Goal: Task Accomplishment & Management: Use online tool/utility

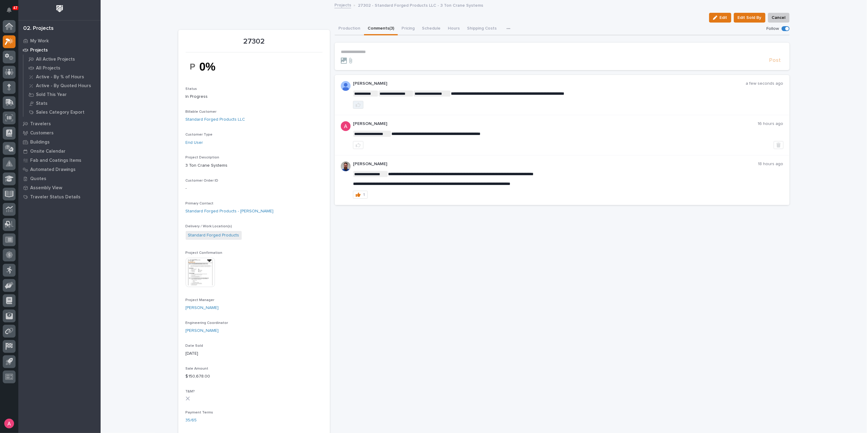
click at [356, 104] on icon "button" at bounding box center [358, 105] width 5 height 4
click at [371, 49] on p "**********" at bounding box center [562, 51] width 443 height 5
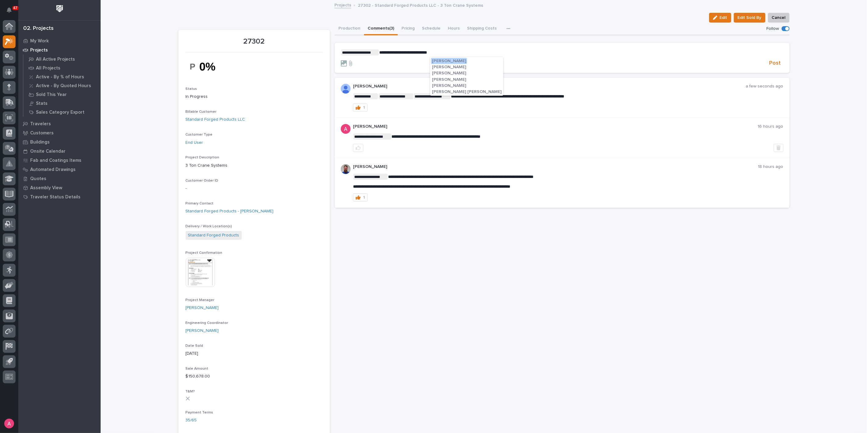
click at [442, 79] on span "Matt Jarvis" at bounding box center [449, 79] width 34 height 4
click at [462, 52] on p "**********" at bounding box center [562, 52] width 443 height 6
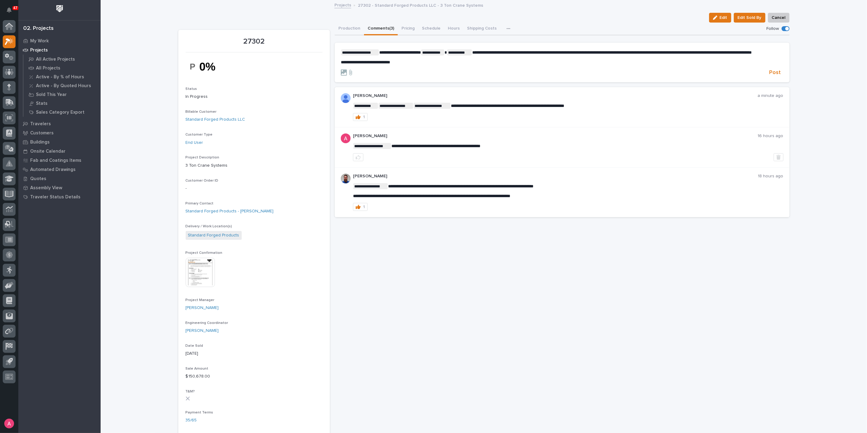
click at [368, 64] on span "**********" at bounding box center [365, 62] width 49 height 4
click at [462, 65] on p "**********" at bounding box center [562, 62] width 443 height 5
click at [772, 76] on span "Post" at bounding box center [776, 72] width 12 height 7
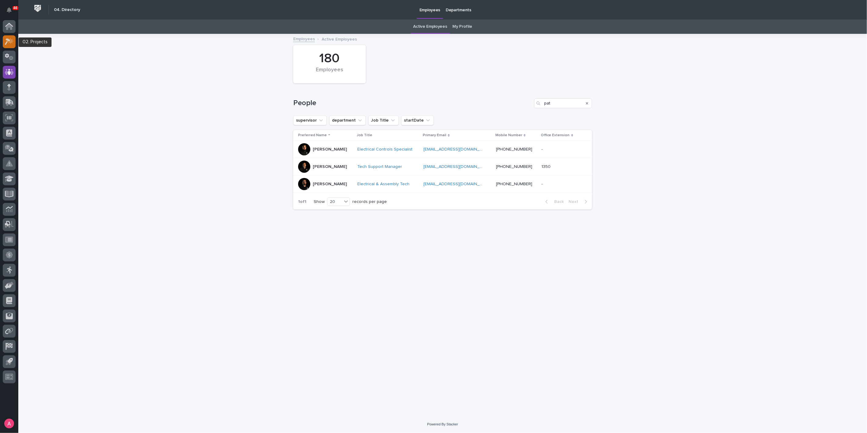
click at [9, 40] on icon at bounding box center [7, 41] width 5 height 7
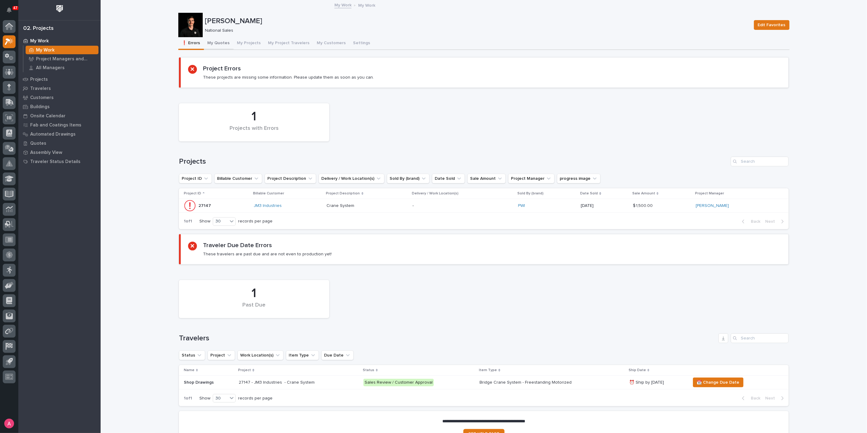
click at [213, 42] on button "My Quotes" at bounding box center [219, 43] width 30 height 13
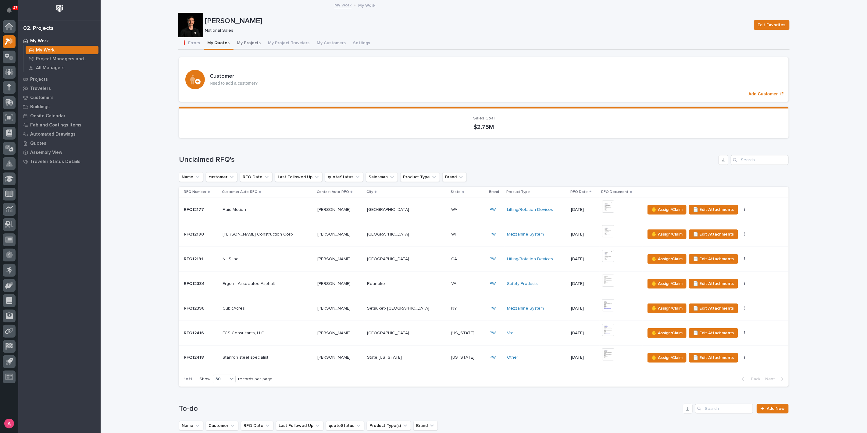
click at [246, 40] on button "My Projects" at bounding box center [249, 43] width 31 height 13
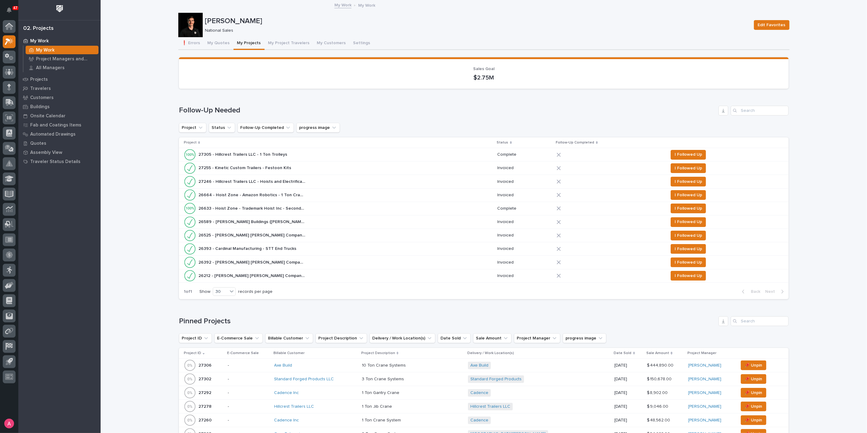
click at [339, 88] on div "Loading... Saving… Sales Goal $2.75M" at bounding box center [484, 75] width 610 height 36
click at [190, 43] on button "❗ Errors" at bounding box center [191, 43] width 26 height 13
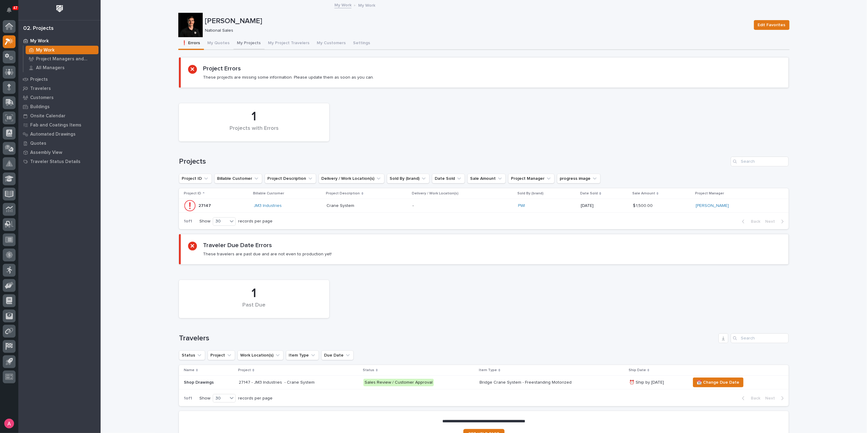
click at [212, 43] on button "My Quotes" at bounding box center [219, 43] width 30 height 13
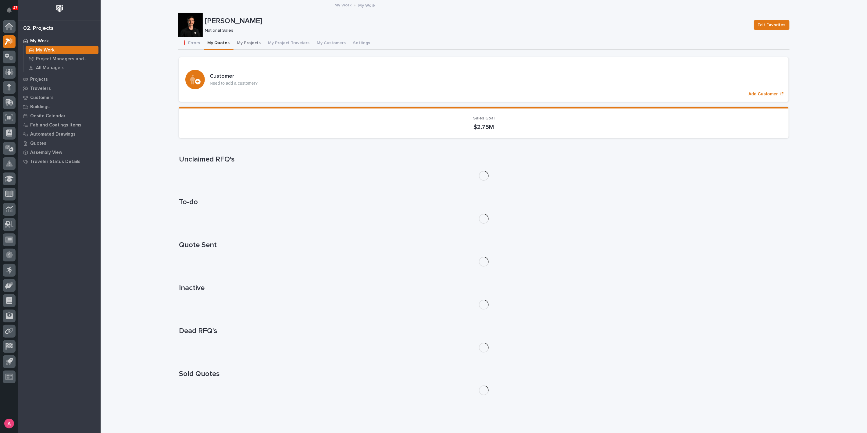
click at [239, 41] on button "My Projects" at bounding box center [249, 43] width 31 height 13
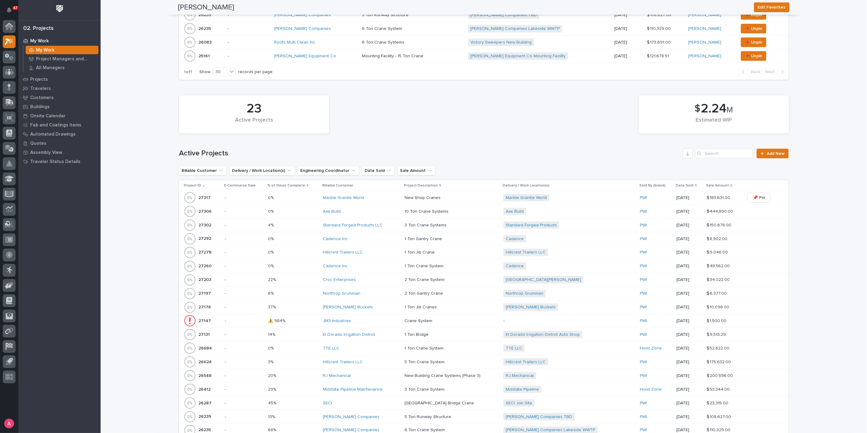
scroll to position [644, 0]
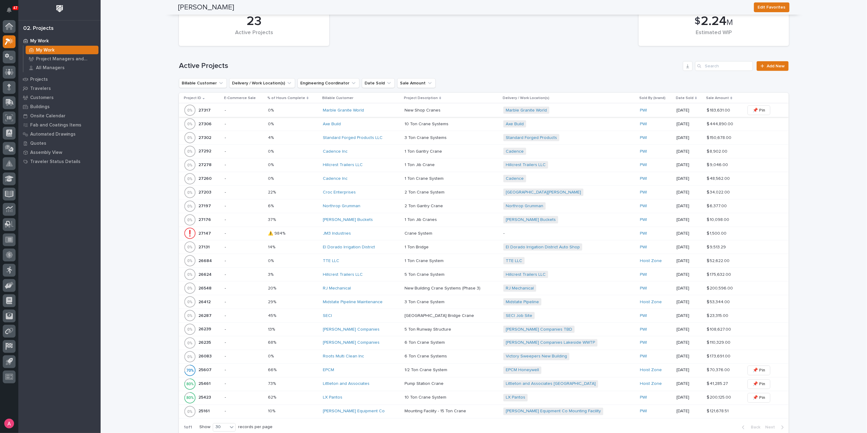
click at [756, 107] on span "📌 Pin" at bounding box center [759, 110] width 13 height 7
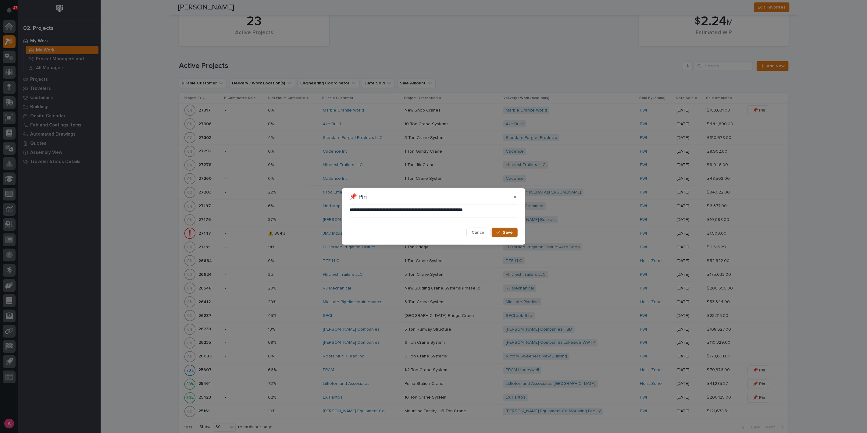
click at [500, 230] on button "Save" at bounding box center [505, 233] width 26 height 10
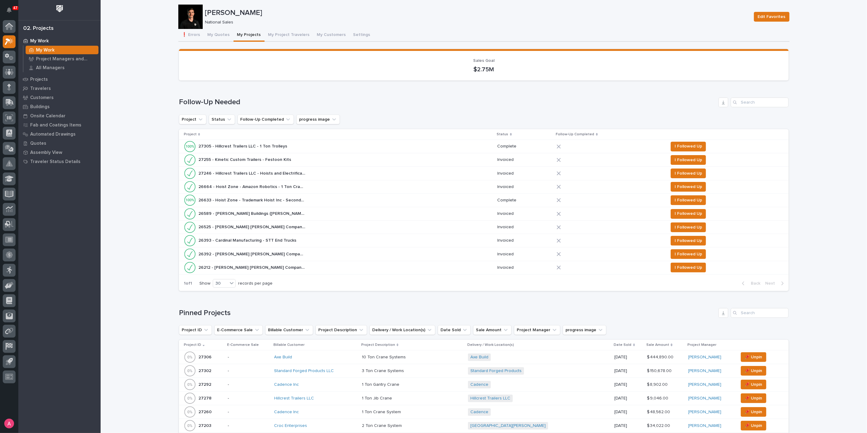
scroll to position [0, 0]
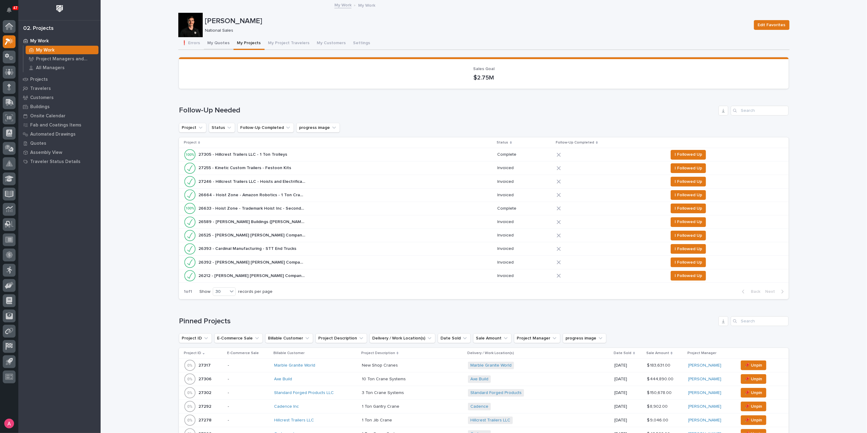
click at [213, 44] on button "My Quotes" at bounding box center [219, 43] width 30 height 13
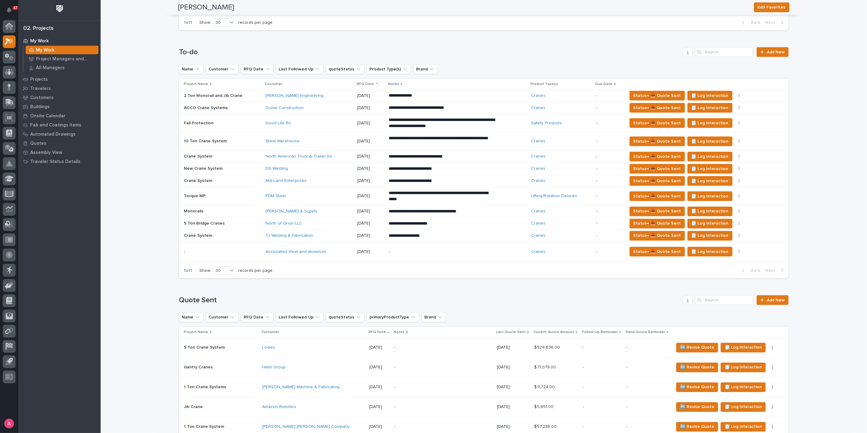
scroll to position [322, 0]
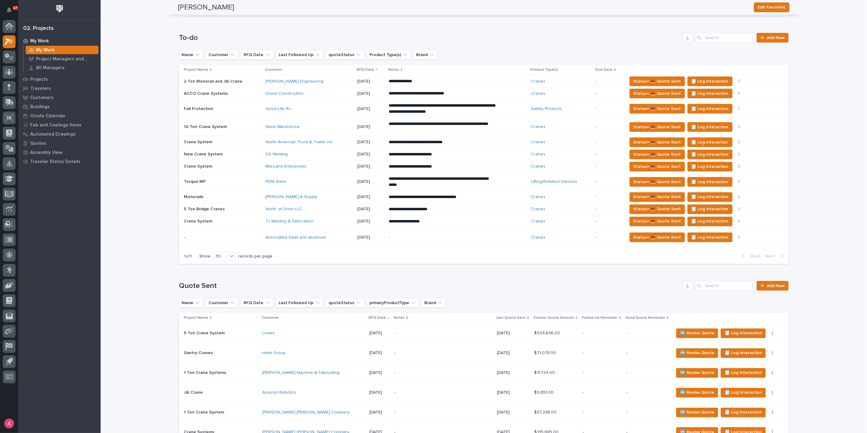
click at [310, 207] on div "North of Orion LLC" at bounding box center [309, 209] width 87 height 5
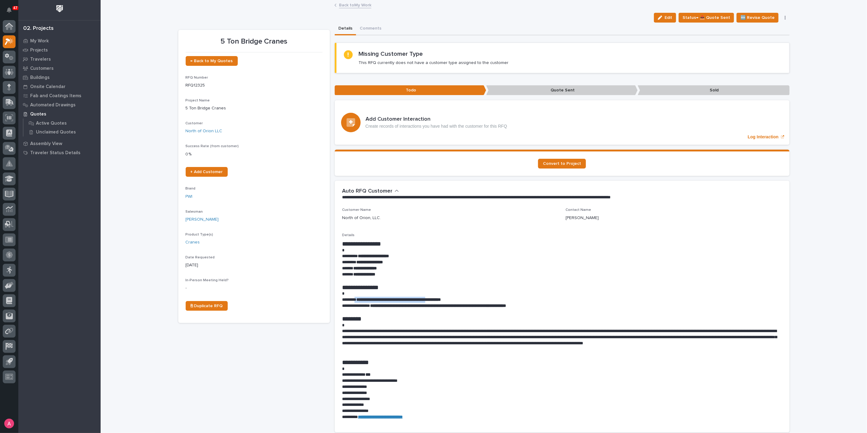
drag, startPoint x: 356, startPoint y: 299, endPoint x: 499, endPoint y: 284, distance: 143.2
click at [452, 299] on p "**********" at bounding box center [562, 300] width 440 height 6
copy p "**********"
click at [43, 40] on p "My Work" at bounding box center [39, 40] width 19 height 5
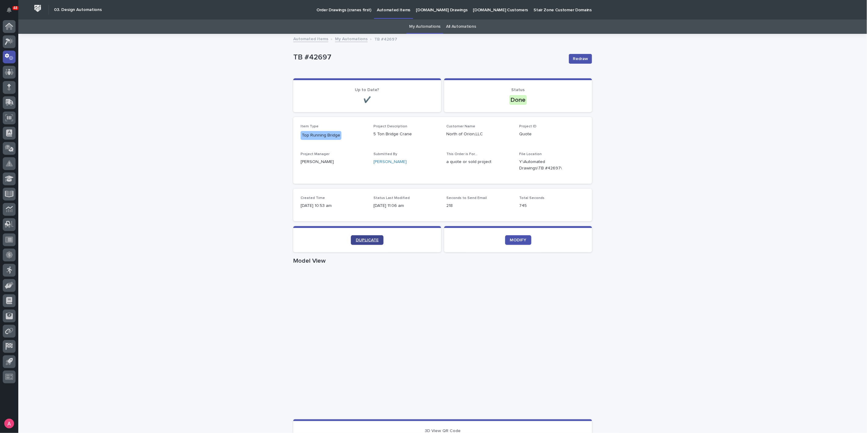
click at [360, 243] on link "DUPLICATE" at bounding box center [367, 240] width 33 height 10
click at [339, 40] on link "My Automations" at bounding box center [351, 38] width 33 height 7
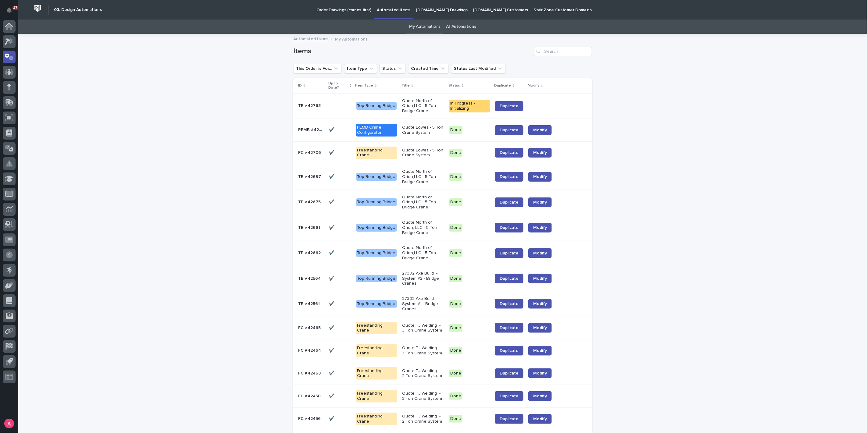
click at [329, 105] on p at bounding box center [340, 105] width 22 height 5
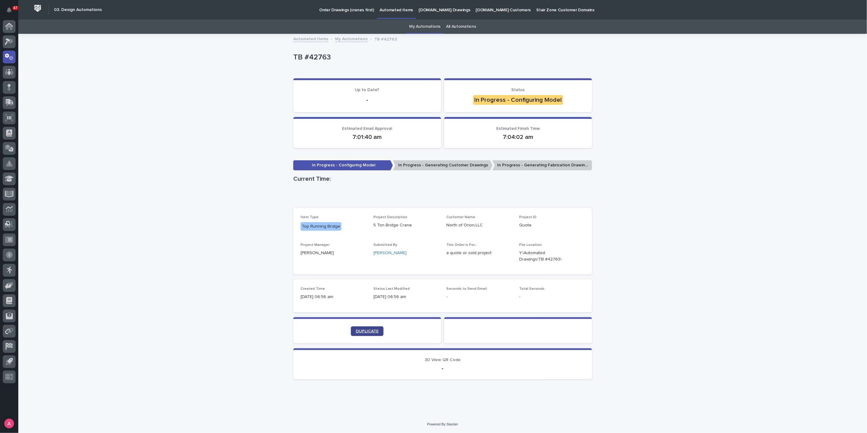
click at [374, 331] on span "DUPLICATE" at bounding box center [367, 331] width 23 height 4
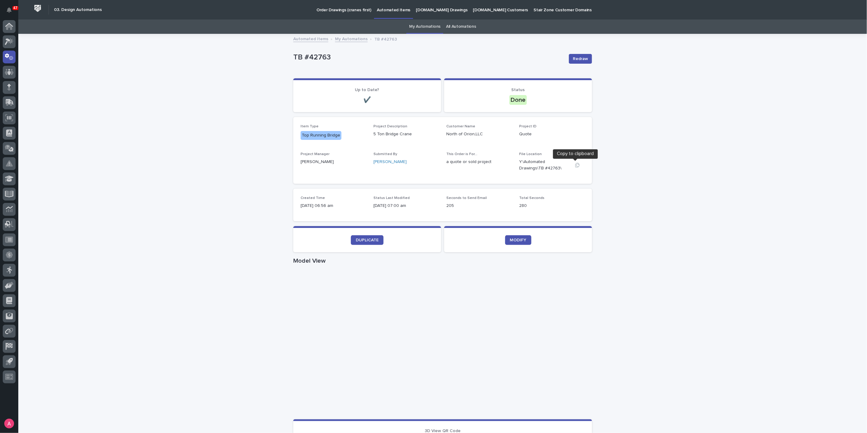
click at [576, 166] on icon "button" at bounding box center [577, 165] width 5 height 5
click at [577, 166] on icon "button" at bounding box center [577, 165] width 4 height 5
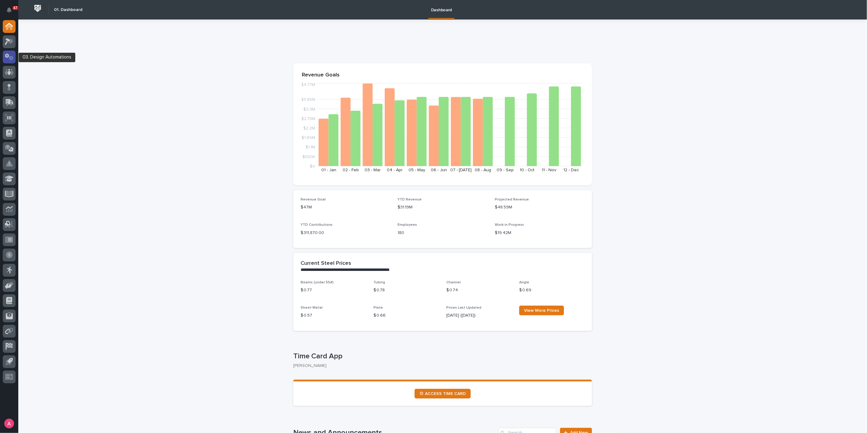
click at [10, 55] on icon at bounding box center [9, 56] width 9 height 7
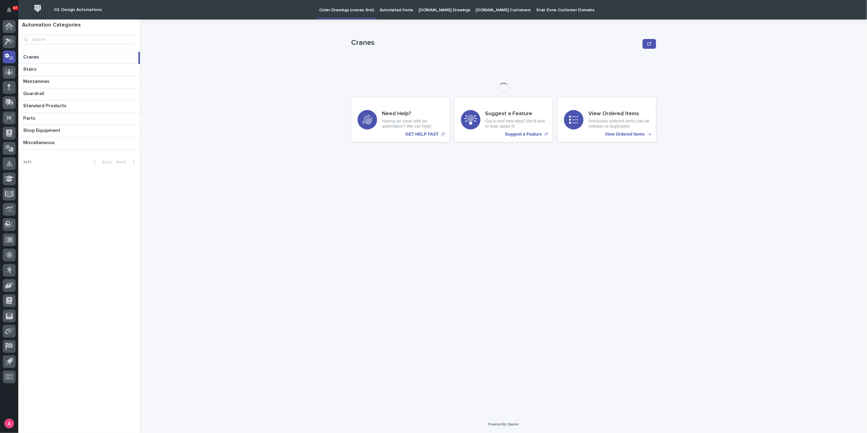
click at [396, 13] on link "Automated Items" at bounding box center [396, 9] width 39 height 19
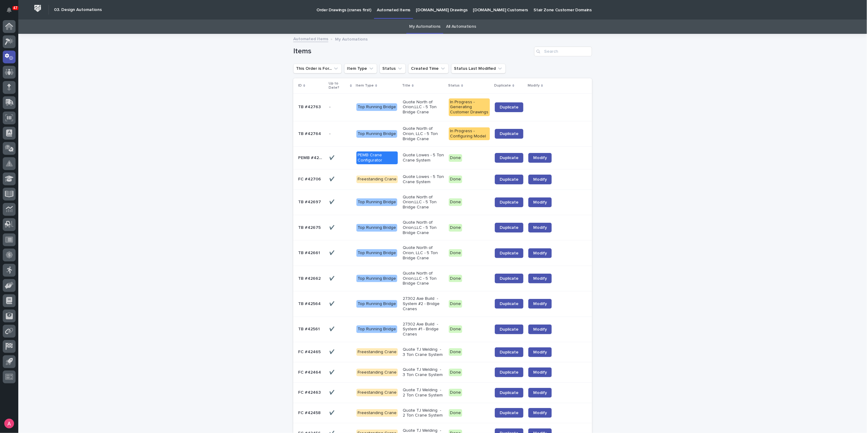
click at [430, 103] on p "Quote North of Orion,LLC - 5 Ton Bridge Crane" at bounding box center [423, 107] width 41 height 15
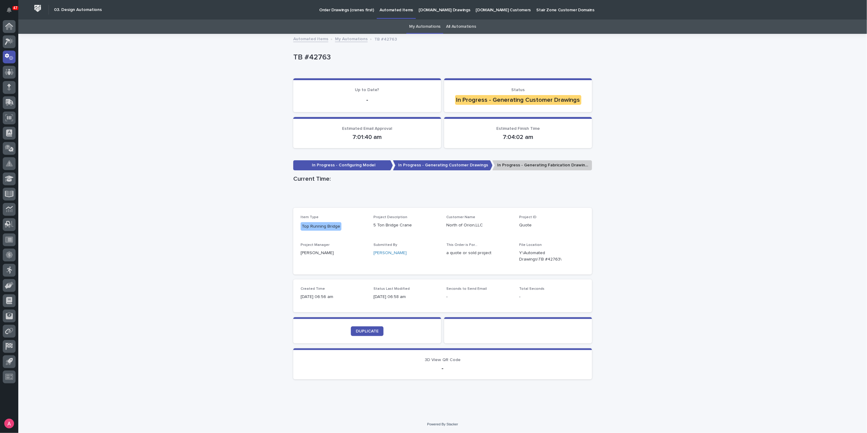
click at [342, 40] on link "My Automations" at bounding box center [351, 38] width 33 height 7
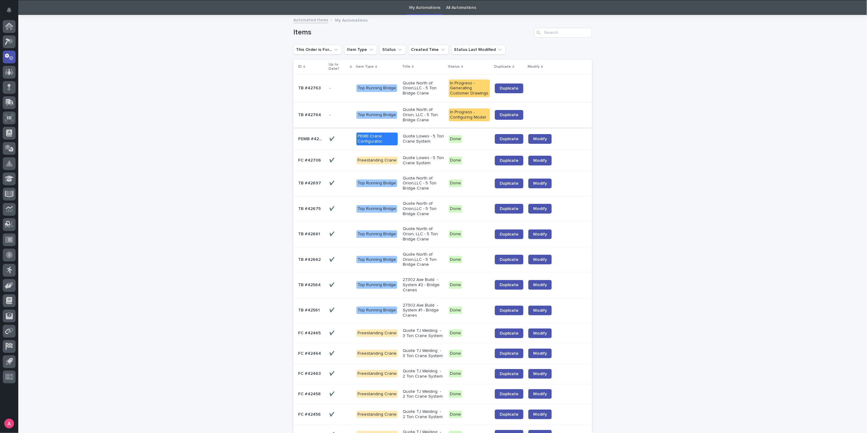
scroll to position [19, 0]
click at [420, 114] on p "Quote North of Orion, LLC - 5 Ton Bridge Crane" at bounding box center [423, 114] width 41 height 15
